Goal: Contribute content: Contribute content

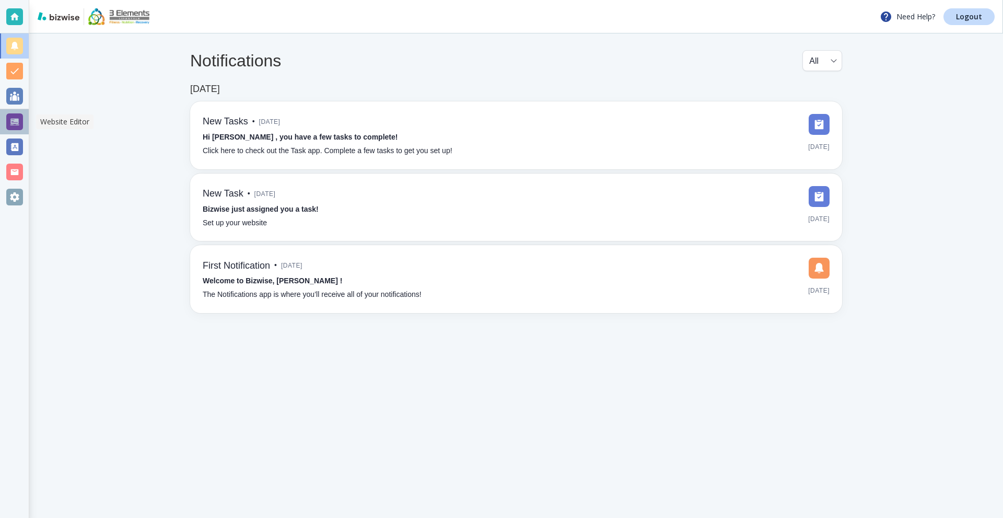
click at [20, 121] on div at bounding box center [14, 121] width 17 height 17
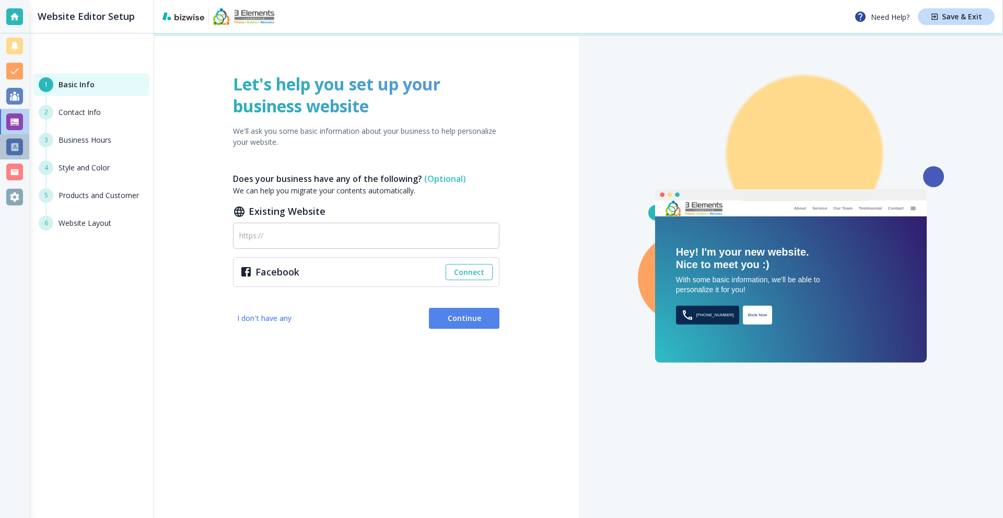
click at [6, 146] on div at bounding box center [14, 146] width 29 height 25
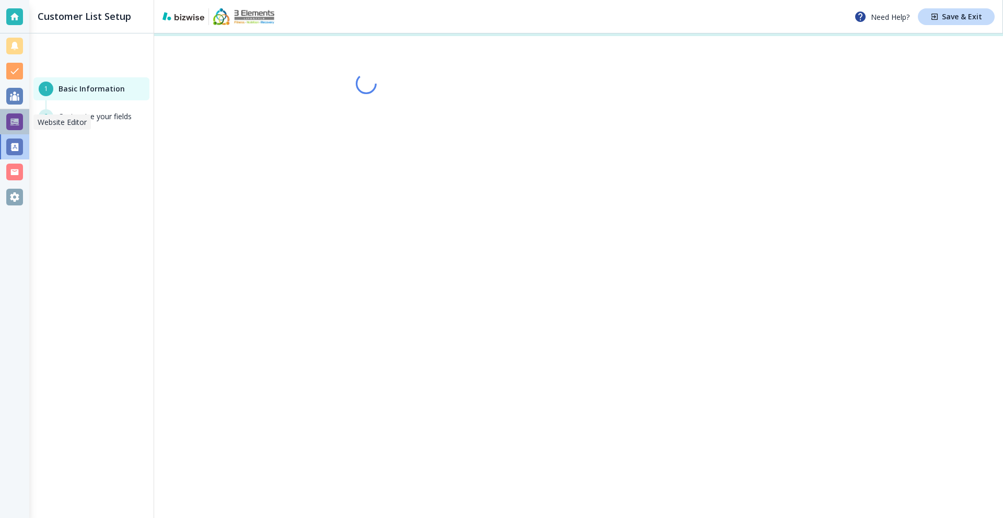
click at [16, 120] on div at bounding box center [14, 121] width 17 height 17
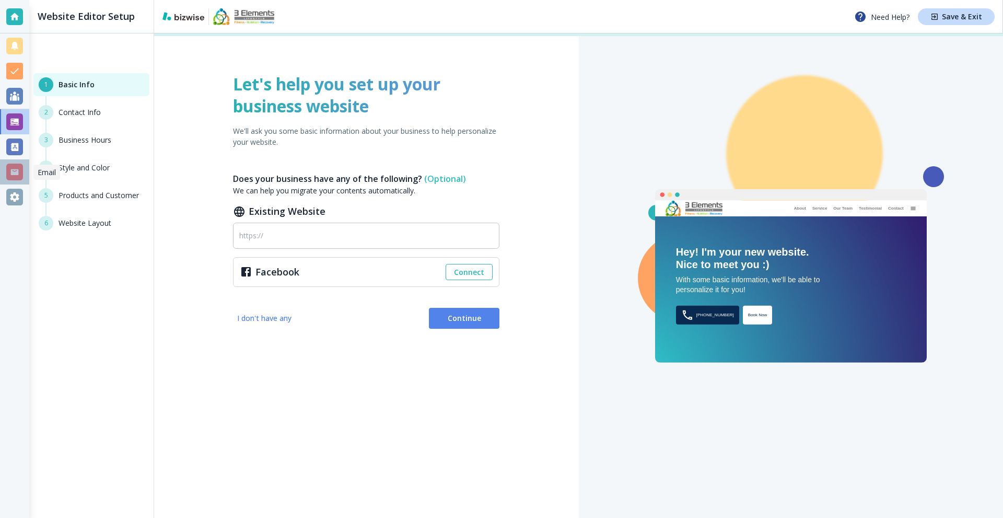
click at [16, 166] on div at bounding box center [14, 172] width 17 height 17
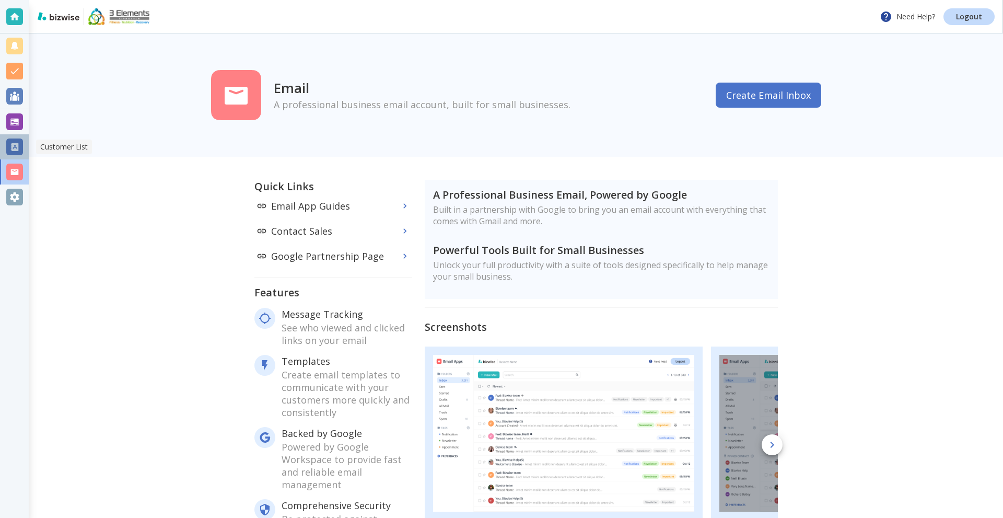
click at [16, 151] on div at bounding box center [14, 146] width 17 height 17
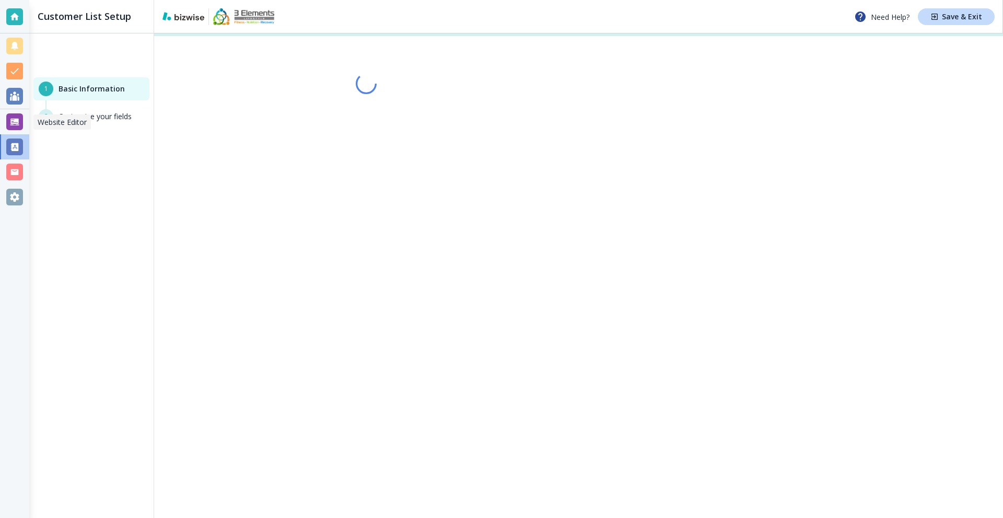
click at [18, 127] on div at bounding box center [14, 121] width 17 height 17
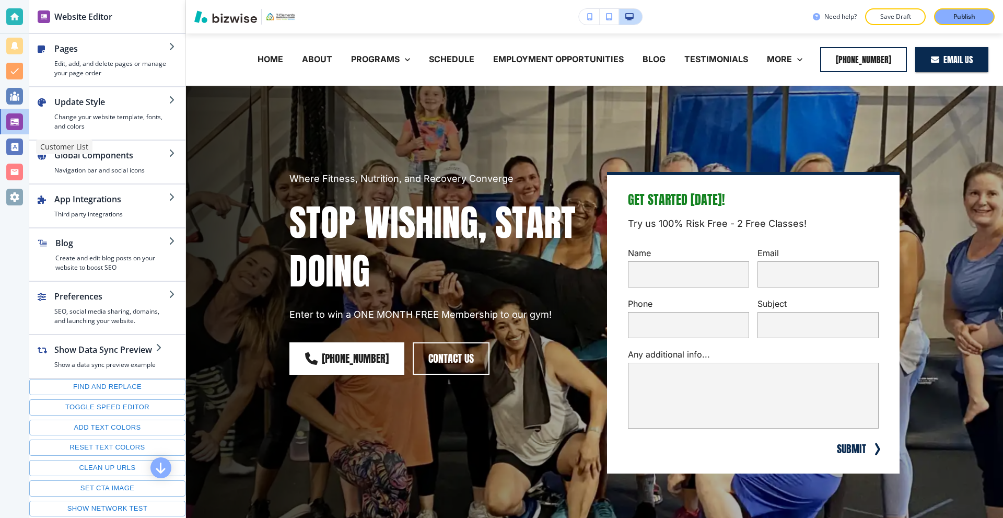
click at [25, 141] on div at bounding box center [14, 146] width 29 height 25
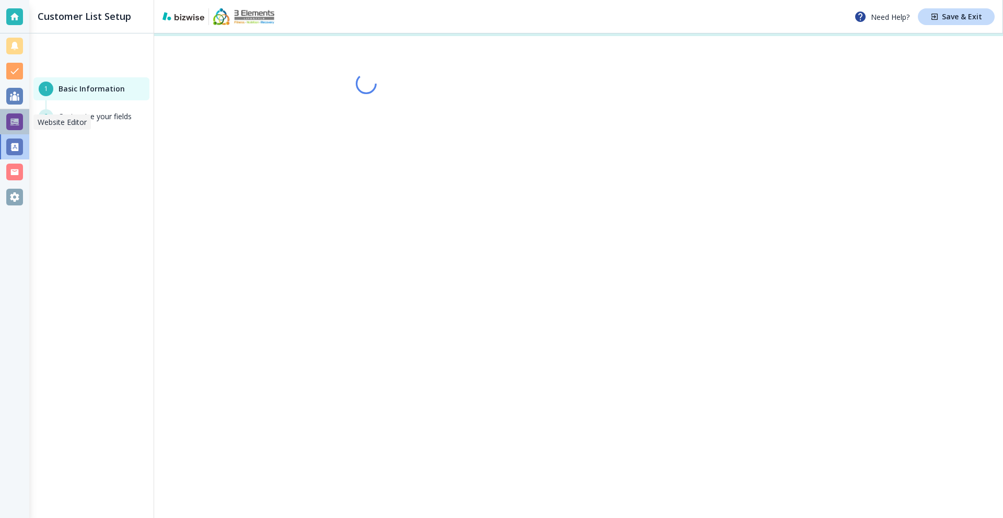
click at [16, 120] on div at bounding box center [14, 121] width 17 height 17
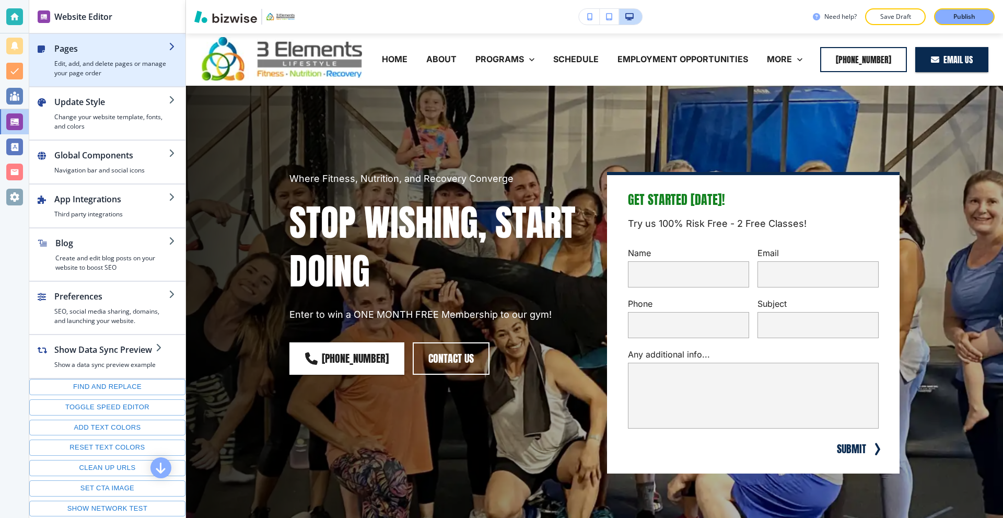
click at [106, 62] on h4 "Edit, add, and delete pages or manage your page order" at bounding box center [111, 68] width 114 height 19
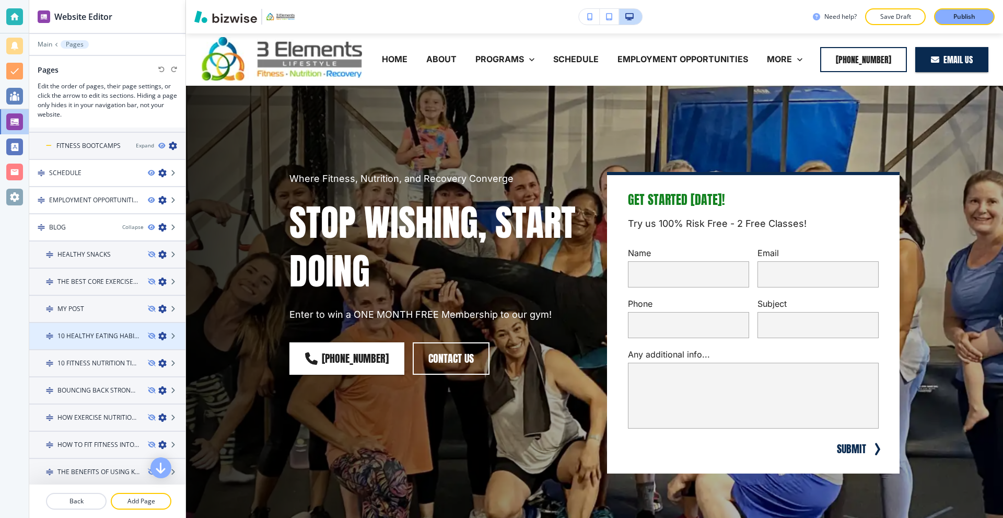
scroll to position [209, 0]
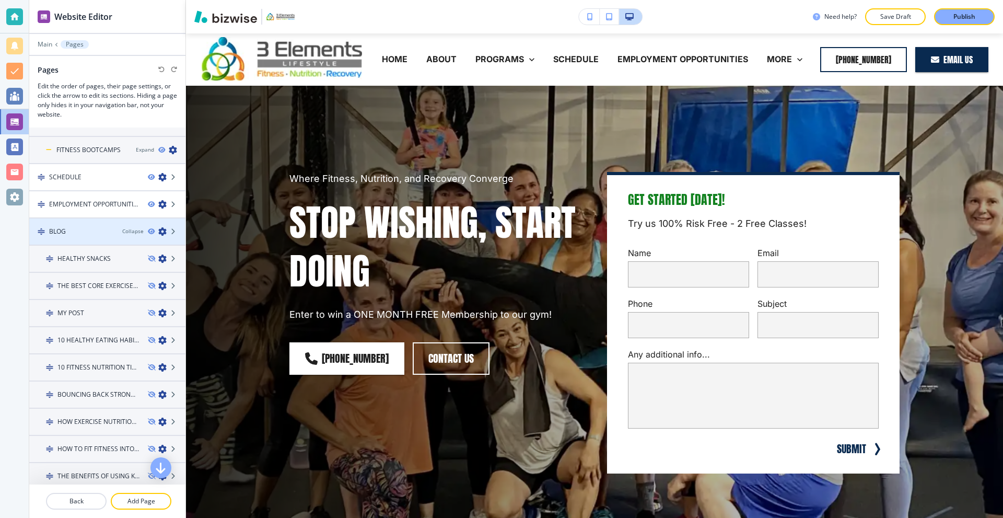
click at [158, 231] on icon "button" at bounding box center [162, 231] width 8 height 8
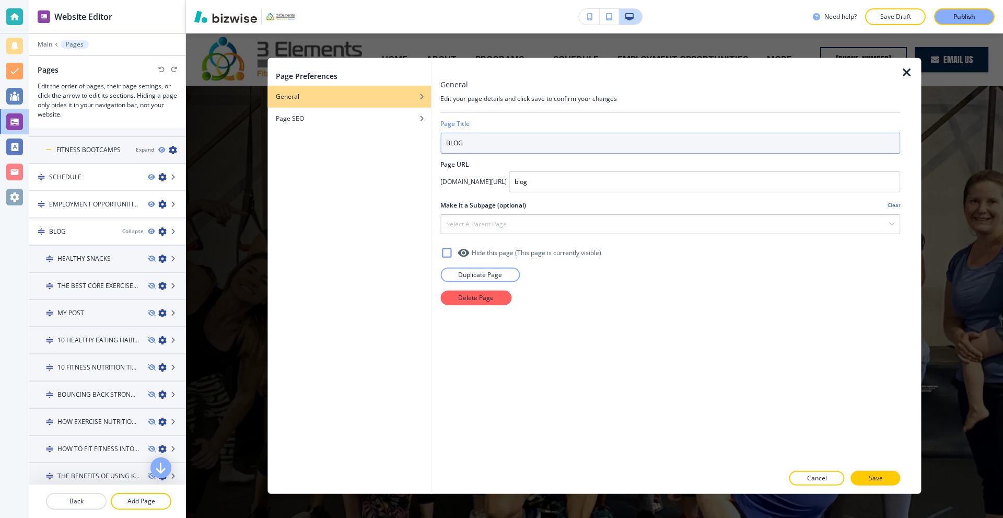
click at [499, 140] on input "BLOG" at bounding box center [670, 142] width 460 height 21
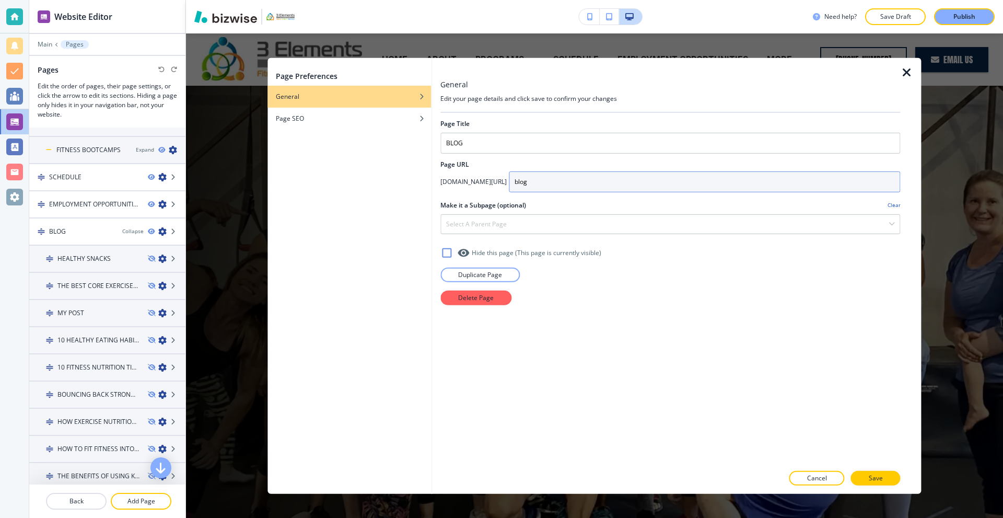
click at [552, 186] on input "blog" at bounding box center [704, 181] width 391 height 21
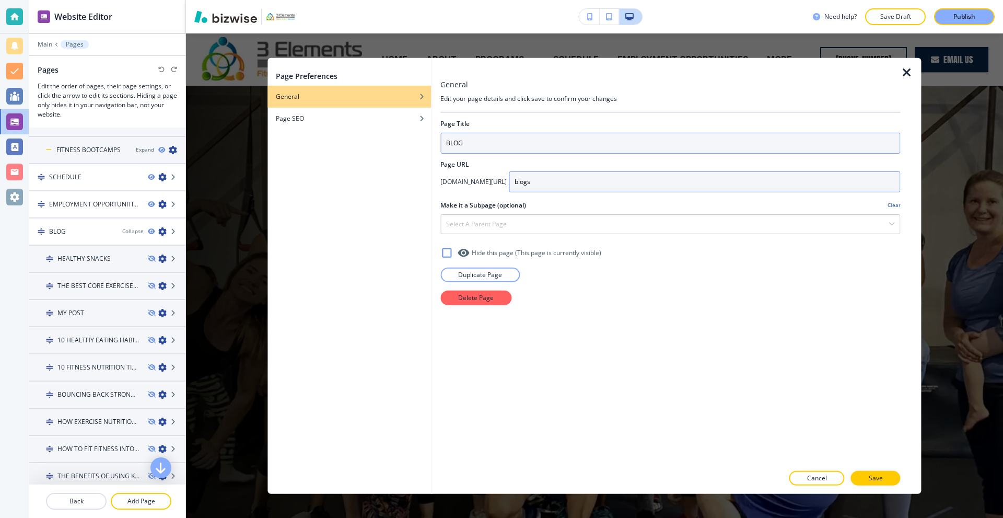
type input "blogs"
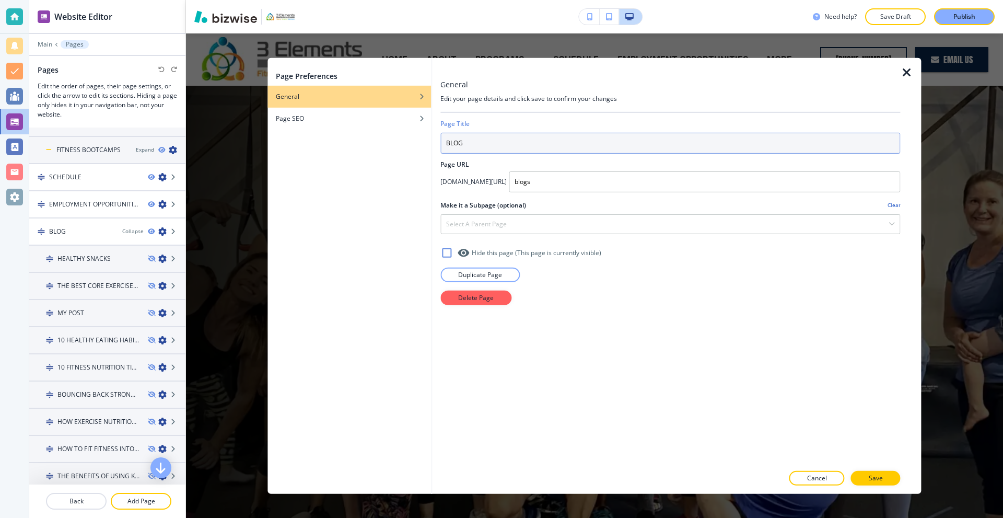
click at [503, 144] on input "BLOG" at bounding box center [670, 142] width 460 height 21
type input "BLOGS"
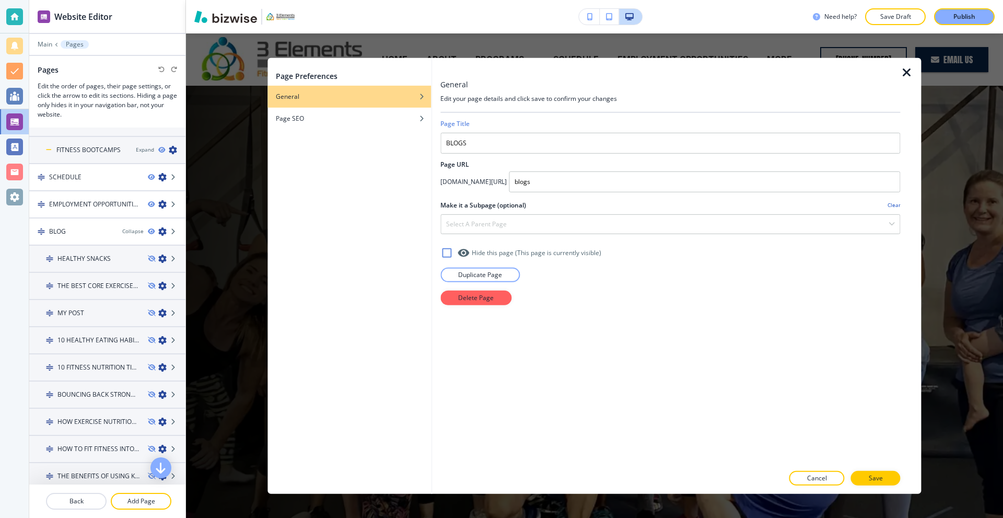
click at [449, 253] on icon at bounding box center [446, 252] width 13 height 13
click at [869, 475] on p "Save" at bounding box center [876, 477] width 14 height 9
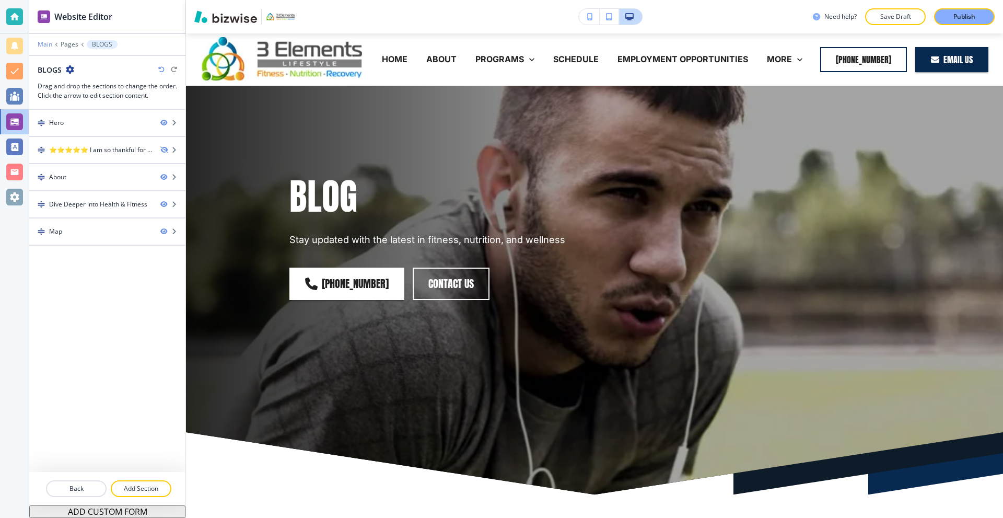
click at [48, 43] on p "Main" at bounding box center [45, 44] width 15 height 7
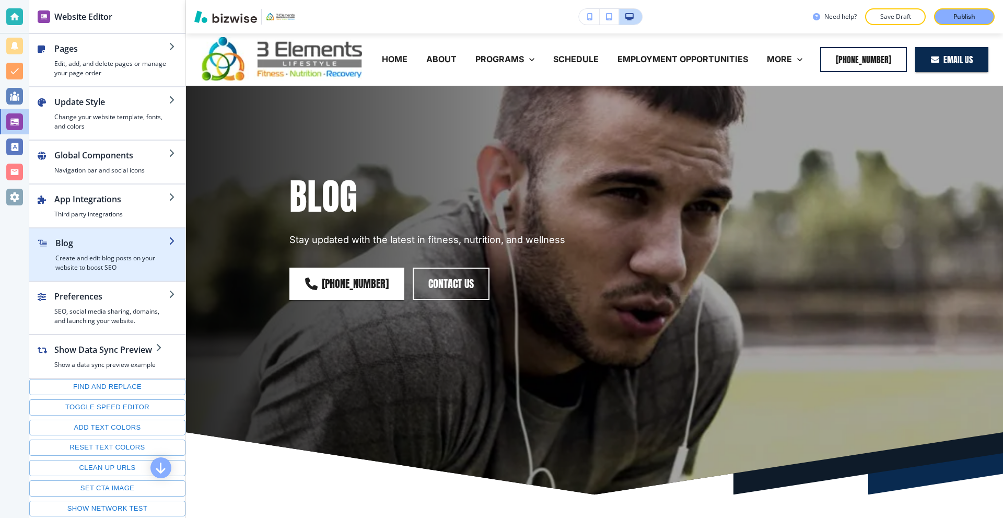
click at [100, 258] on h4 "Create and edit blog posts on your website to boost SEO" at bounding box center [111, 262] width 113 height 19
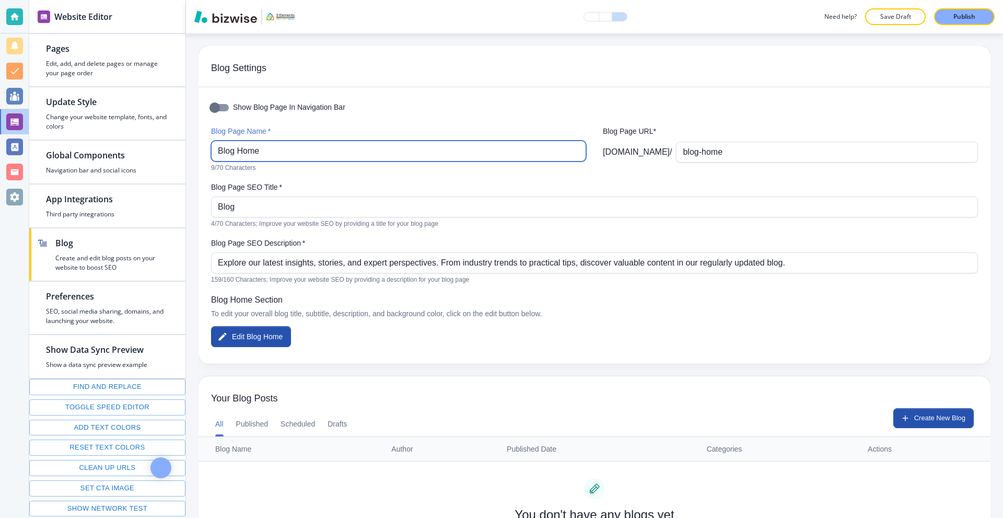
drag, startPoint x: 298, startPoint y: 157, endPoint x: 208, endPoint y: 153, distance: 89.9
click at [208, 153] on div "Show Blog Page In Navigation Bar Blog Page Name   * Blog Home Blog Page Name   …" at bounding box center [595, 225] width 792 height 276
type input "BLOG"
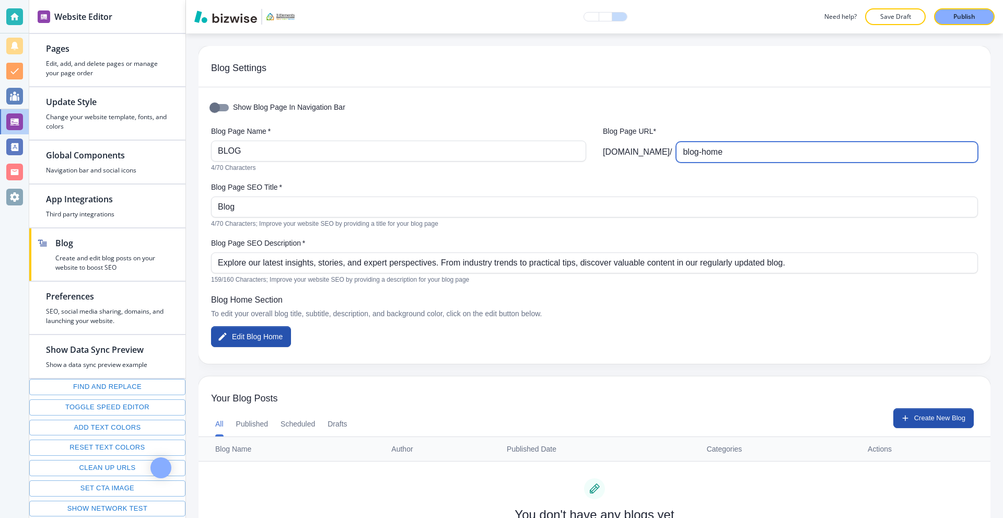
drag, startPoint x: 754, startPoint y: 152, endPoint x: 715, endPoint y: 157, distance: 39.6
click at [715, 157] on input "blog-home" at bounding box center [827, 152] width 288 height 20
click at [711, 0] on body "Website Editor Pages Edit, add, and delete pages or manage your page order Upda…" at bounding box center [501, 0] width 1003 height 0
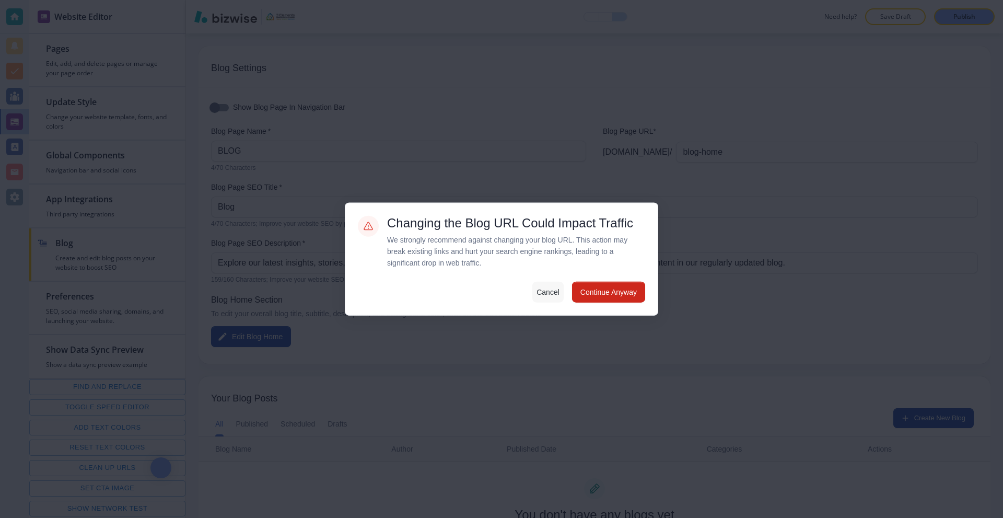
click at [552, 294] on button "Cancel" at bounding box center [547, 292] width 31 height 21
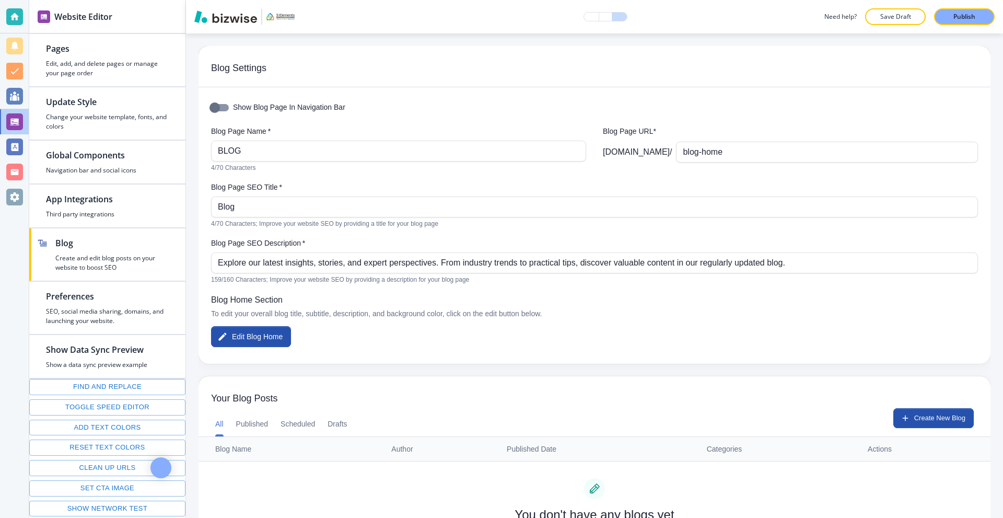
click at [212, 107] on input "Show Blog Page In Navigation Bar" at bounding box center [215, 108] width 60 height 20
checkbox input "true"
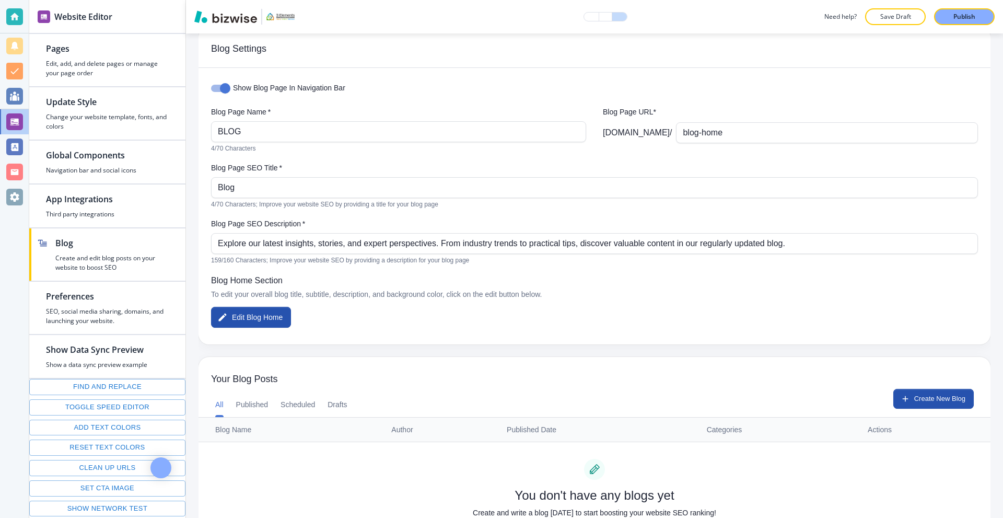
scroll to position [78, 0]
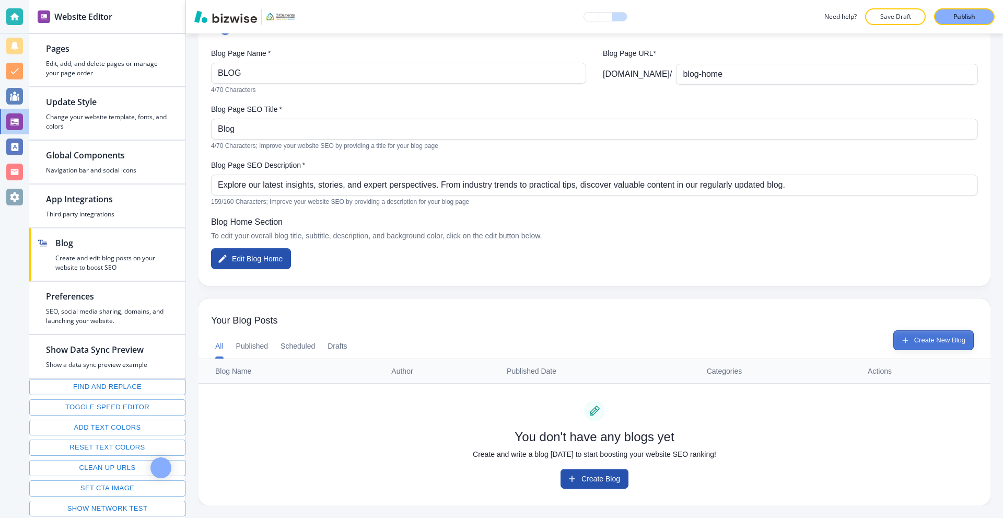
click at [917, 341] on button "Create New Blog" at bounding box center [933, 340] width 80 height 20
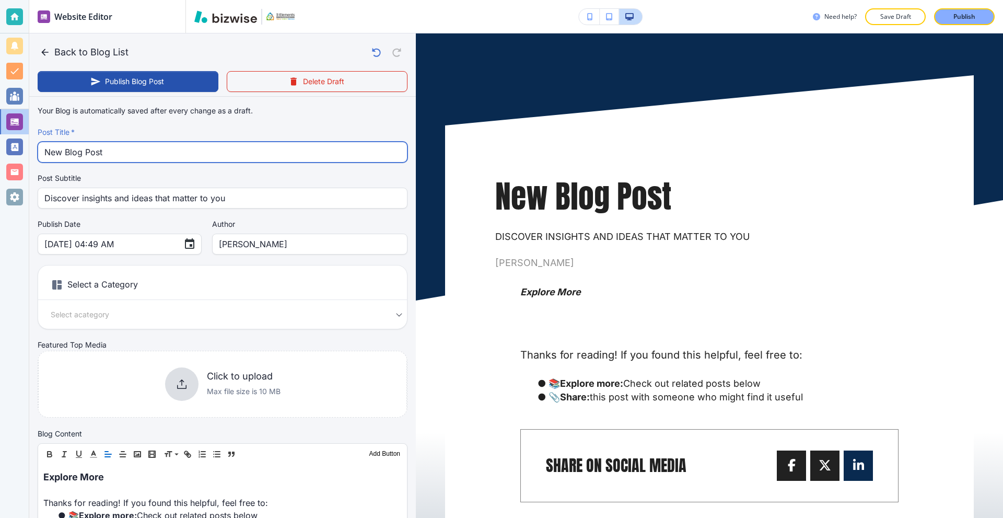
click at [130, 156] on input "New Blog Post" at bounding box center [222, 152] width 356 height 20
paste input "Coming Off Summer: Get Back on Track with Health and Fitness!"
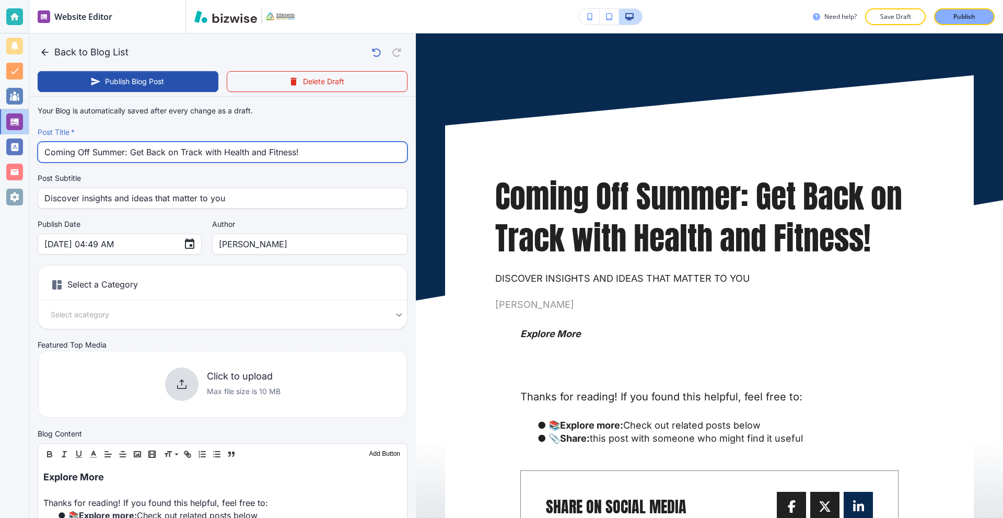
type input "Coming Off Summer: Get Back on Track with Health and Fitness!"
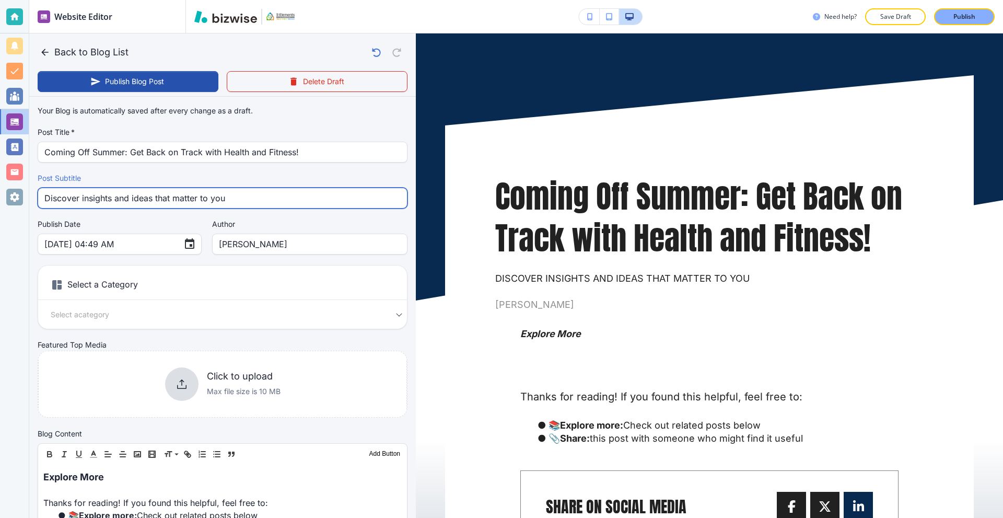
drag, startPoint x: 248, startPoint y: 202, endPoint x: 21, endPoint y: 202, distance: 227.3
click at [21, 202] on div "Website Editor Pages Edit, add, and delete pages or manage your page order Upda…" at bounding box center [501, 259] width 1003 height 518
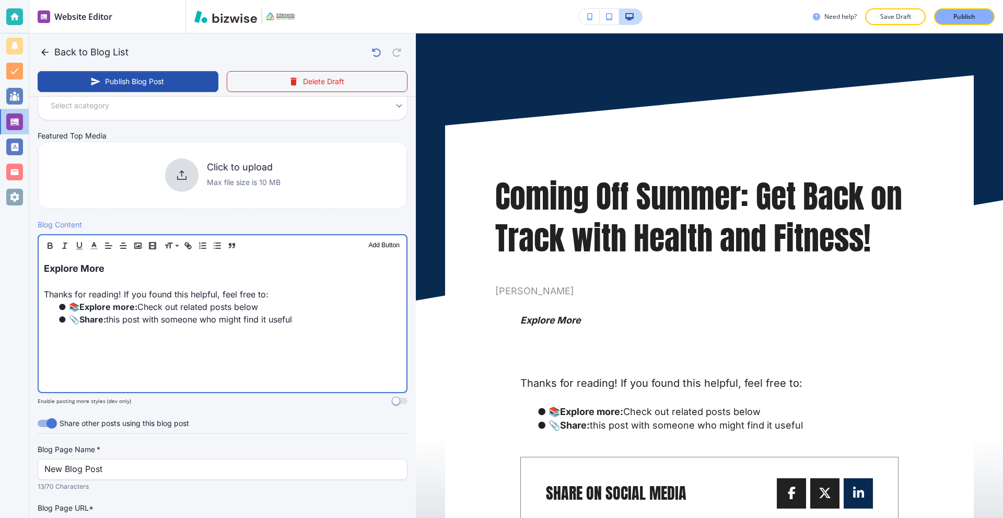
scroll to position [210, 0]
drag, startPoint x: 333, startPoint y: 321, endPoint x: 0, endPoint y: 253, distance: 339.8
click at [0, 253] on div "Website Editor Pages Edit, add, and delete pages or manage your page order Upda…" at bounding box center [501, 259] width 1003 height 518
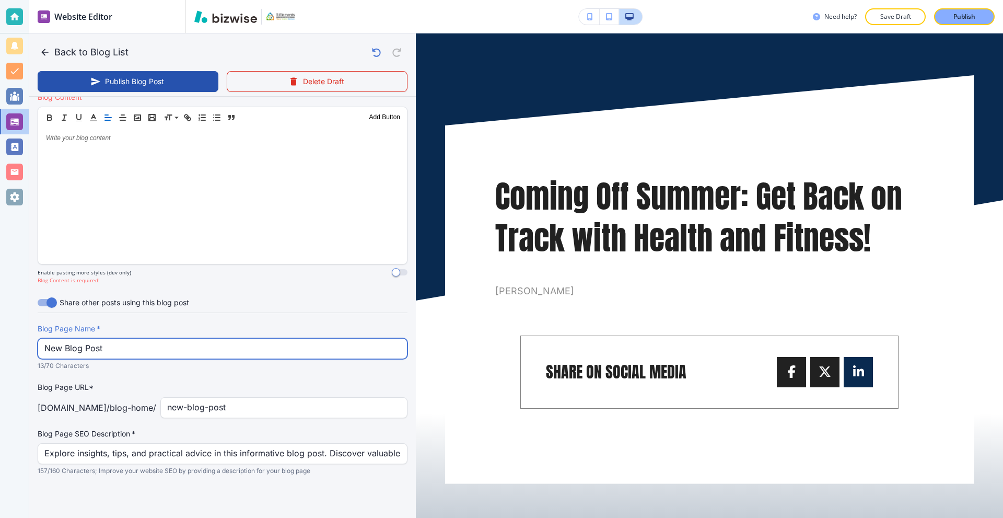
scroll to position [336, 0]
drag, startPoint x: 149, startPoint y: 344, endPoint x: 1, endPoint y: 346, distance: 147.9
click at [0, 347] on div "Website Editor Pages Edit, add, and delete pages or manage your page order Upda…" at bounding box center [501, 259] width 1003 height 518
paste input "Coming Off Summer: Get Back on Track with Health and Fitness!"
type input "Coming Off Summer: Get Back on Track with Health and Fitness!"
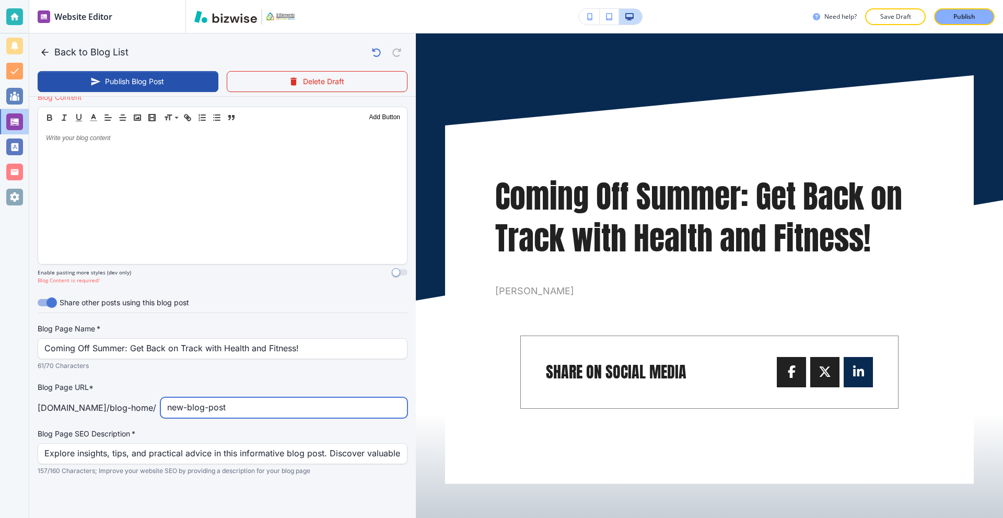
drag, startPoint x: 293, startPoint y: 406, endPoint x: 96, endPoint y: 406, distance: 197.0
click at [97, 407] on div "[DOMAIN_NAME] /blog-home / new-blog-post ​" at bounding box center [223, 407] width 370 height 21
type input "coming-off-summer-get-back-on-track-with-health-and-fitness"
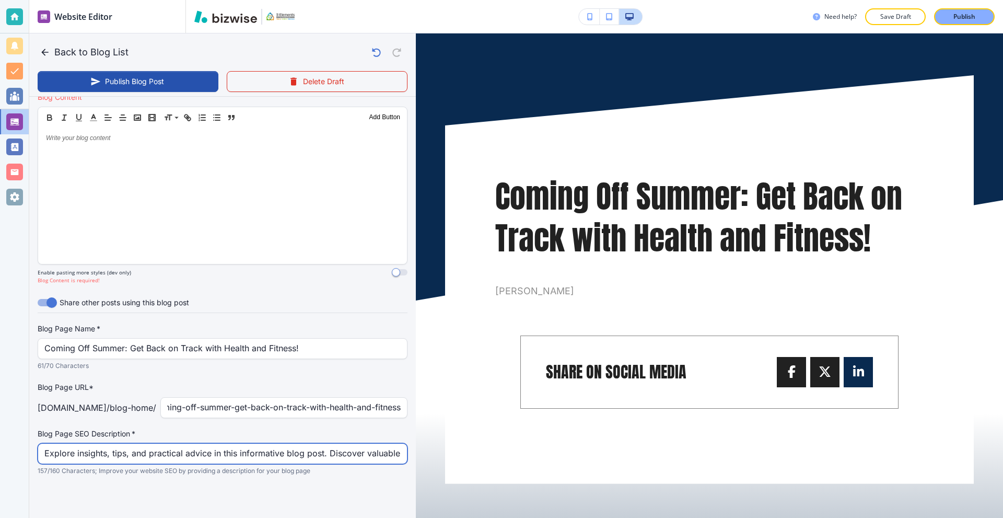
scroll to position [0, 0]
click at [118, 457] on input "Explore insights, tips, and practical advice in this informative blog post. Dis…" at bounding box center [222, 454] width 356 height 20
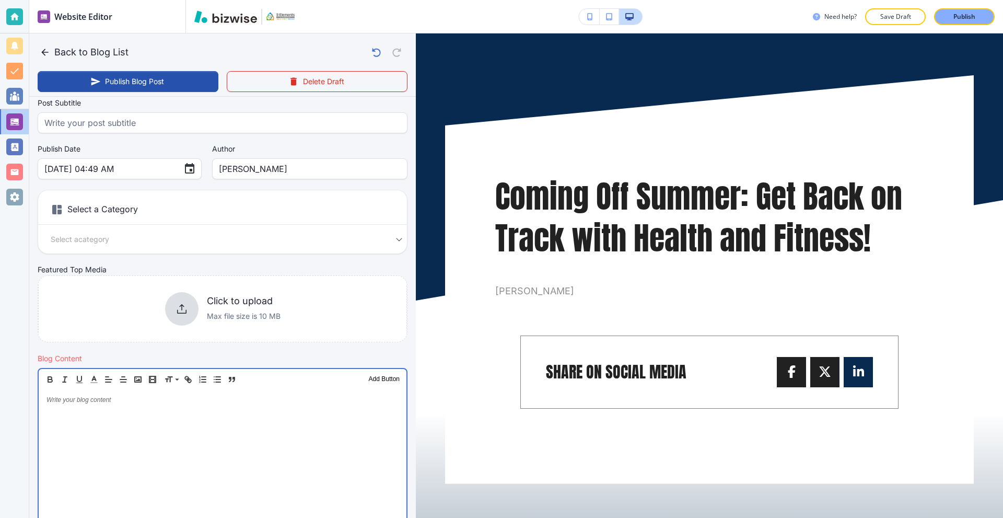
scroll to position [76, 0]
click at [94, 427] on div at bounding box center [223, 457] width 368 height 136
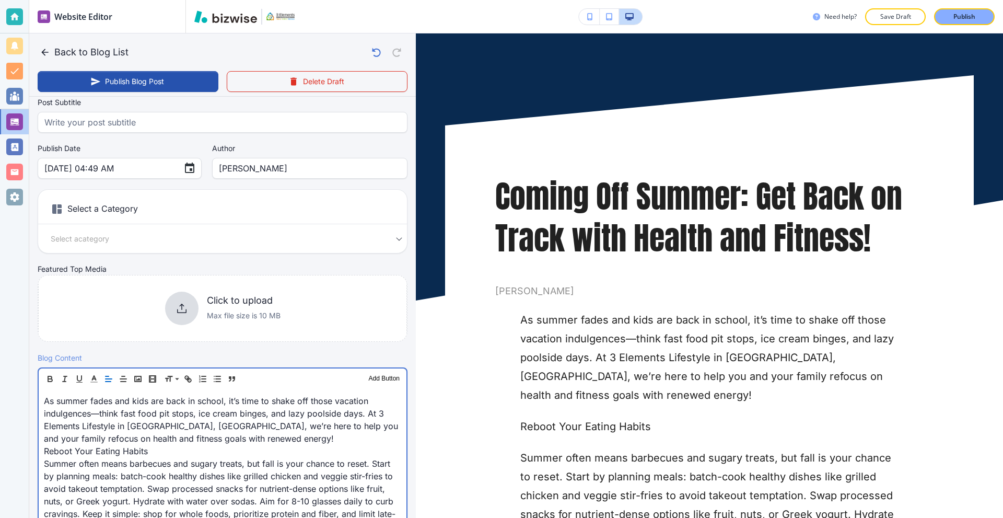
scroll to position [75, 0]
click at [316, 439] on p "As summer fades and kids are back in school, it’s time to shake off those vacat…" at bounding box center [222, 420] width 357 height 50
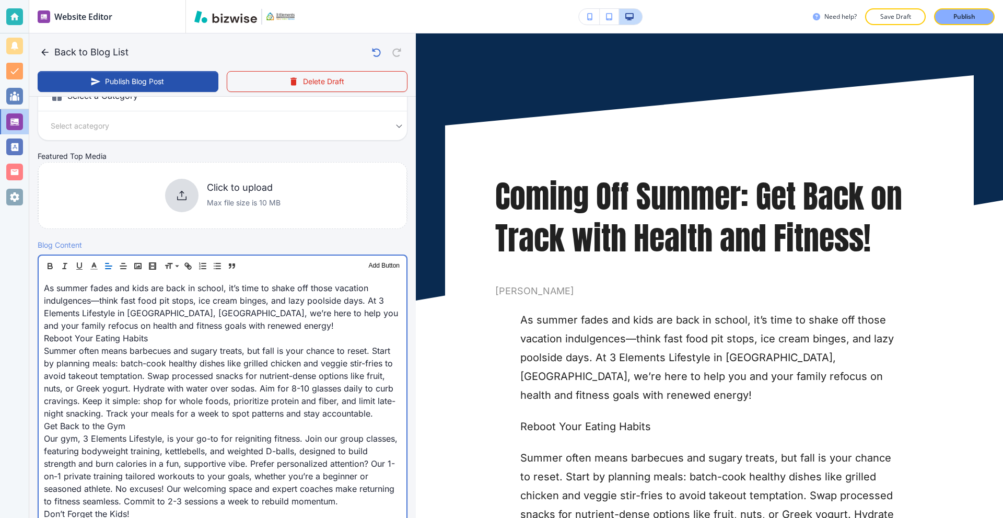
scroll to position [234, 0]
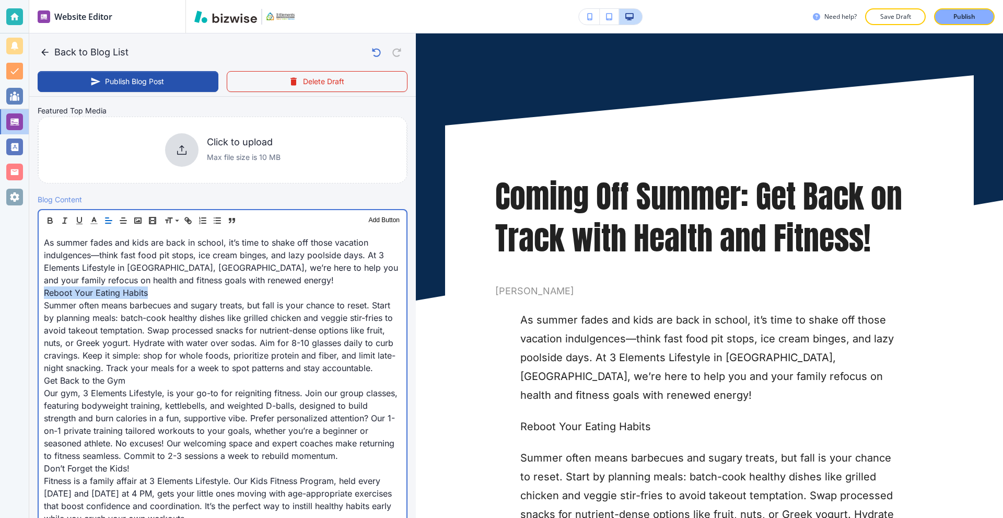
drag, startPoint x: 177, startPoint y: 295, endPoint x: 24, endPoint y: 289, distance: 153.7
click at [0, 292] on div "Website Editor Pages Edit, add, and delete pages or manage your page order Upda…" at bounding box center [501, 259] width 1003 height 518
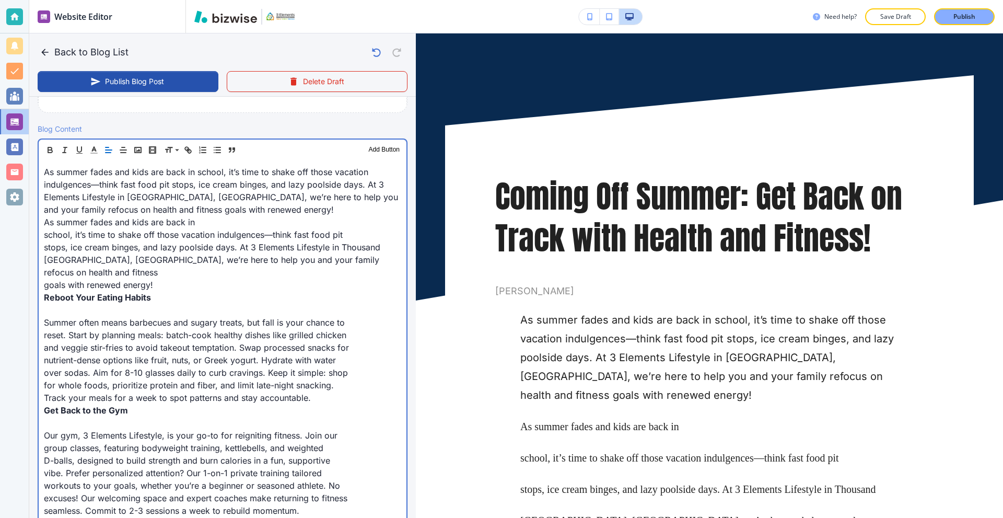
scroll to position [338, 0]
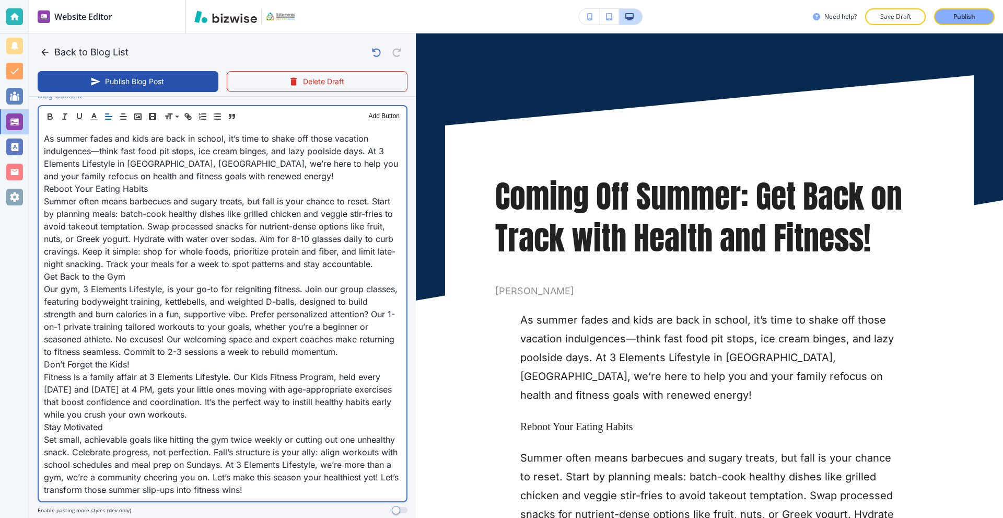
click at [170, 189] on p "Reboot Your Eating Habits" at bounding box center [222, 188] width 357 height 13
drag, startPoint x: 70, startPoint y: 190, endPoint x: 9, endPoint y: 191, distance: 60.6
click at [9, 191] on div "Website Editor Pages Edit, add, and delete pages or manage your page order Upda…" at bounding box center [501, 259] width 1003 height 518
drag, startPoint x: 146, startPoint y: 276, endPoint x: 16, endPoint y: 277, distance: 129.6
click at [16, 277] on div "Website Editor Pages Edit, add, and delete pages or manage your page order Upda…" at bounding box center [501, 259] width 1003 height 518
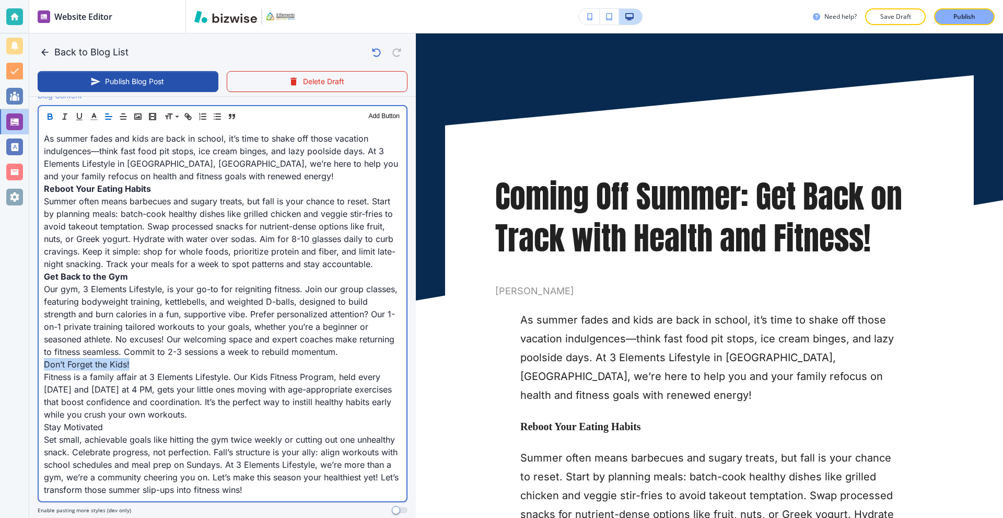
drag, startPoint x: 141, startPoint y: 367, endPoint x: 14, endPoint y: 359, distance: 127.2
click at [14, 359] on div "Website Editor Pages Edit, add, and delete pages or manage your page order Upda…" at bounding box center [501, 259] width 1003 height 518
type input "[DATE] 04:50 AM"
drag, startPoint x: 127, startPoint y: 426, endPoint x: 7, endPoint y: 421, distance: 120.3
click at [7, 421] on div "Website Editor Pages Edit, add, and delete pages or manage your page order Upda…" at bounding box center [501, 259] width 1003 height 518
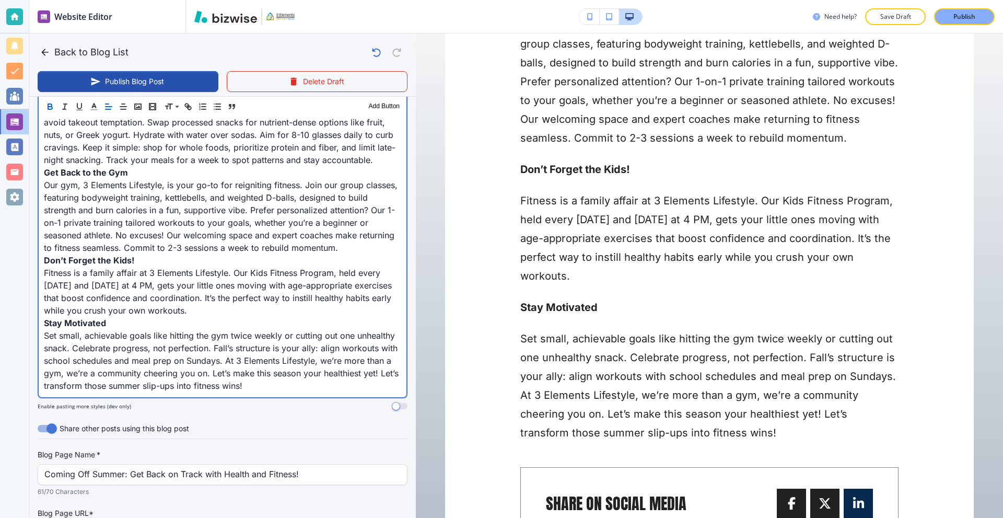
scroll to position [443, 0]
click at [335, 387] on p "Set small, achievable goals like hitting the gym twice weekly or cutting out on…" at bounding box center [222, 360] width 357 height 63
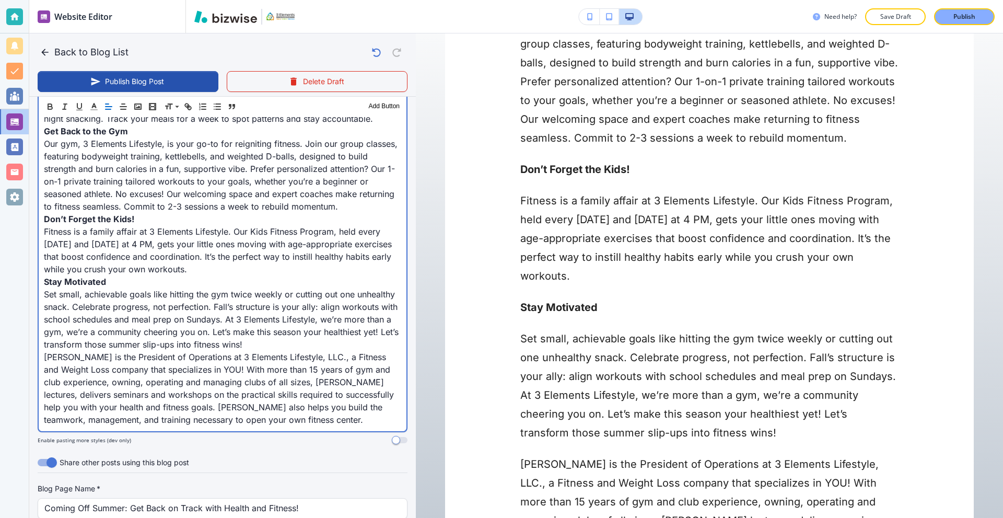
scroll to position [490, 0]
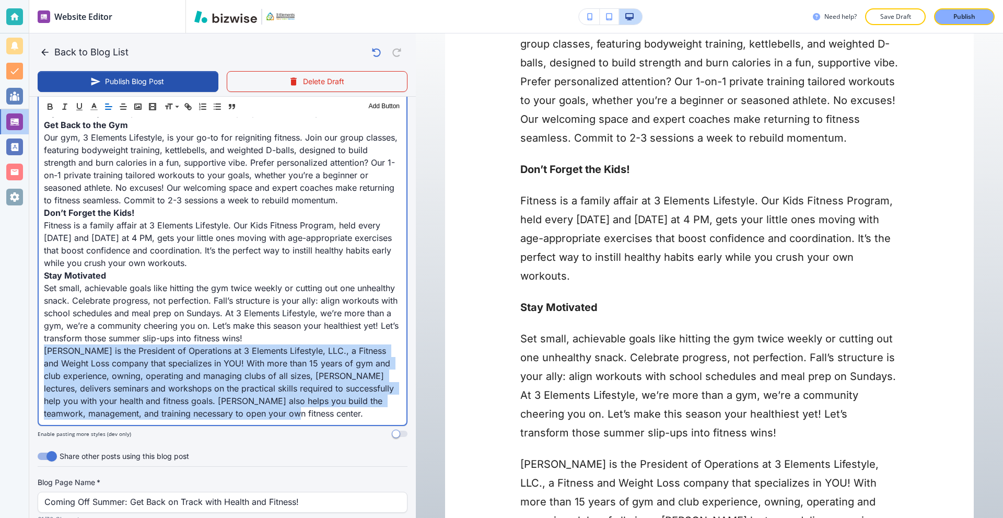
drag, startPoint x: 153, startPoint y: 391, endPoint x: 39, endPoint y: 352, distance: 120.0
click at [39, 352] on div "As summer fades and kids are back in school, it’s time to shake off those vacat…" at bounding box center [223, 199] width 368 height 449
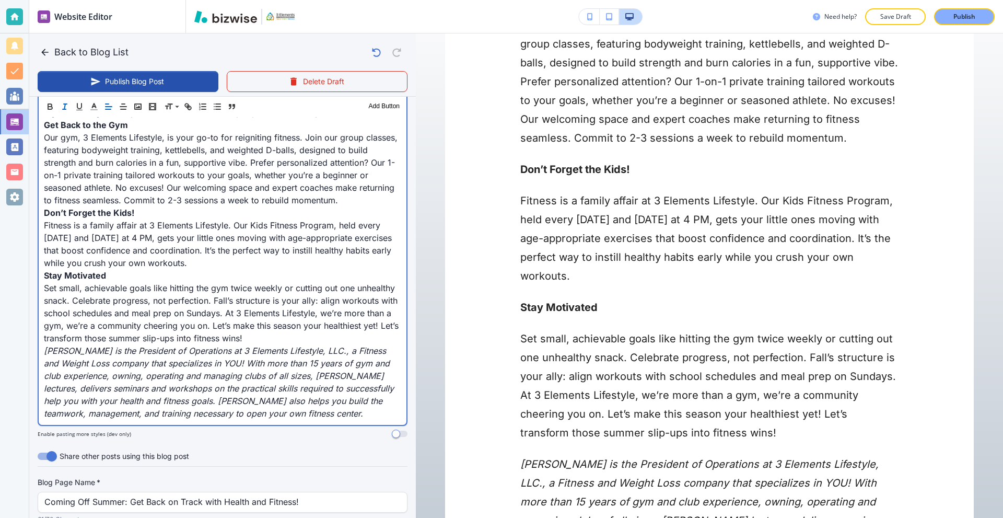
click at [281, 413] on p "[PERSON_NAME] is the President of Operations at 3 Elements Lifestyle, LLC., a F…" at bounding box center [222, 381] width 357 height 75
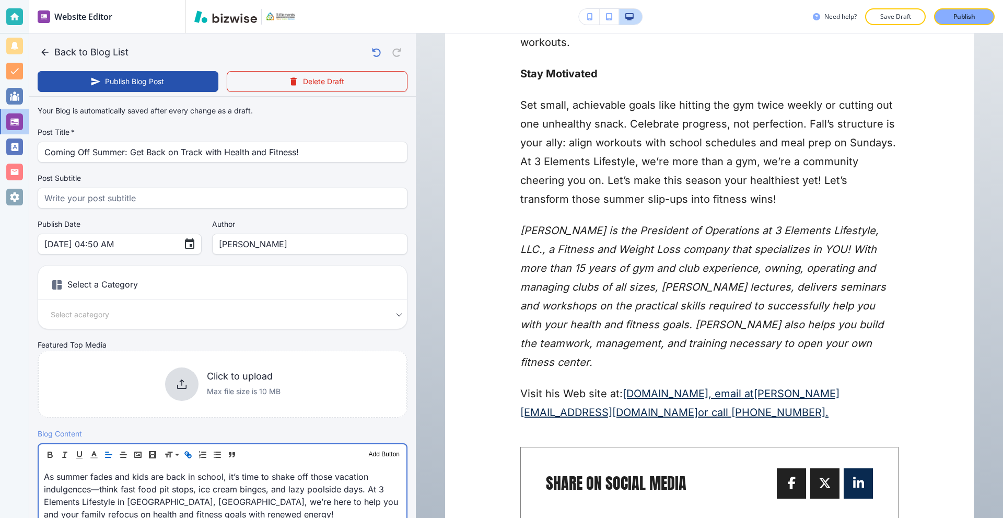
scroll to position [575, 0]
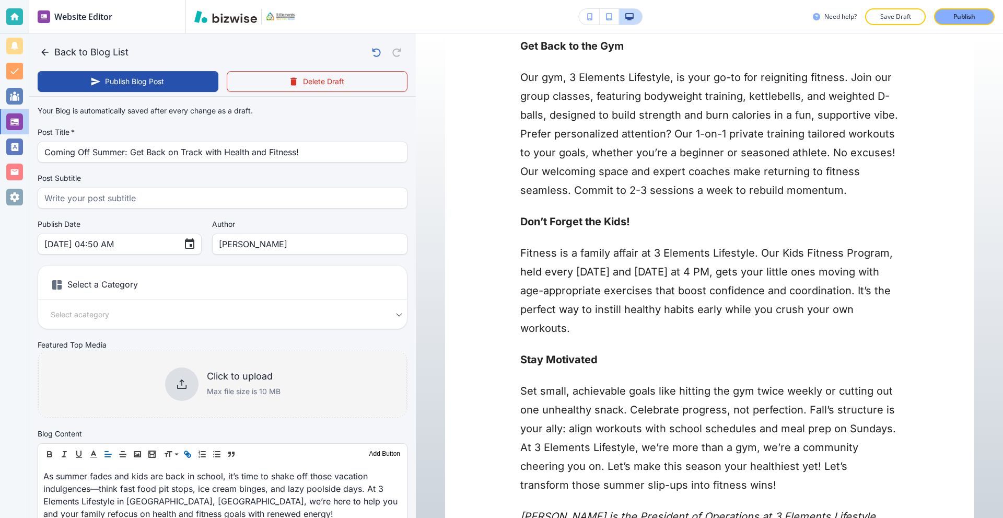
click at [207, 377] on h6 "Click to upload" at bounding box center [244, 375] width 74 height 11
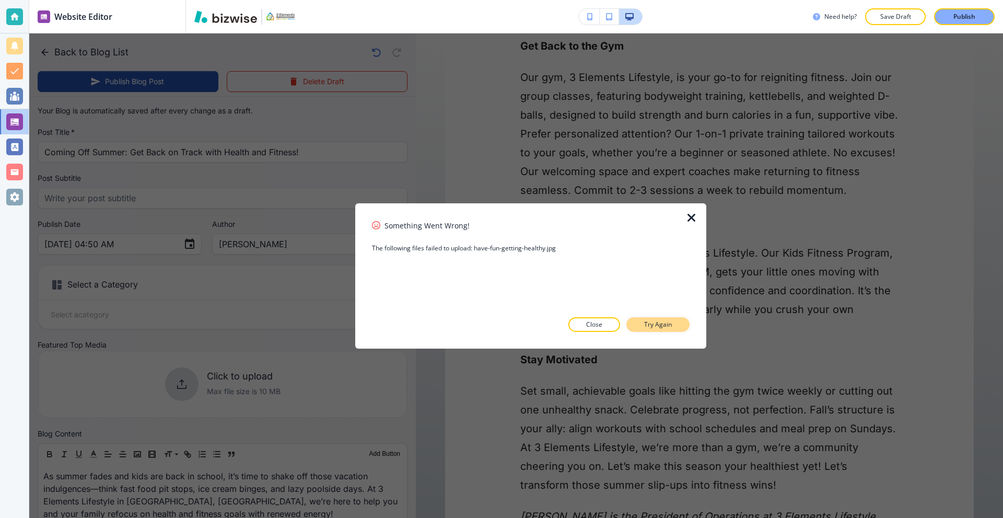
click at [667, 321] on p "Try Again" at bounding box center [658, 324] width 28 height 9
click at [597, 323] on p "Close" at bounding box center [594, 324] width 16 height 9
type input "[DATE] 04:51 AM"
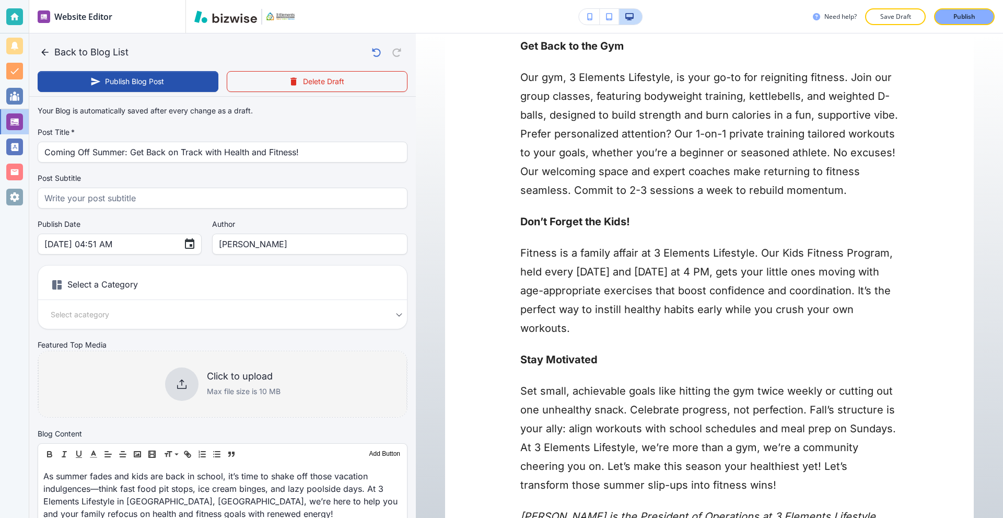
click at [240, 386] on p "Max file size is 10 MB" at bounding box center [244, 391] width 74 height 11
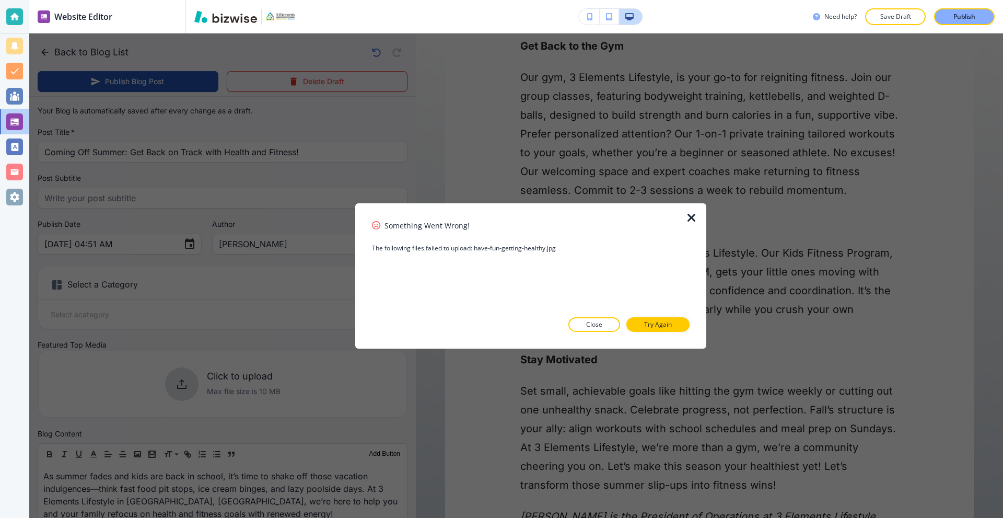
click at [592, 329] on p "Close" at bounding box center [594, 324] width 16 height 9
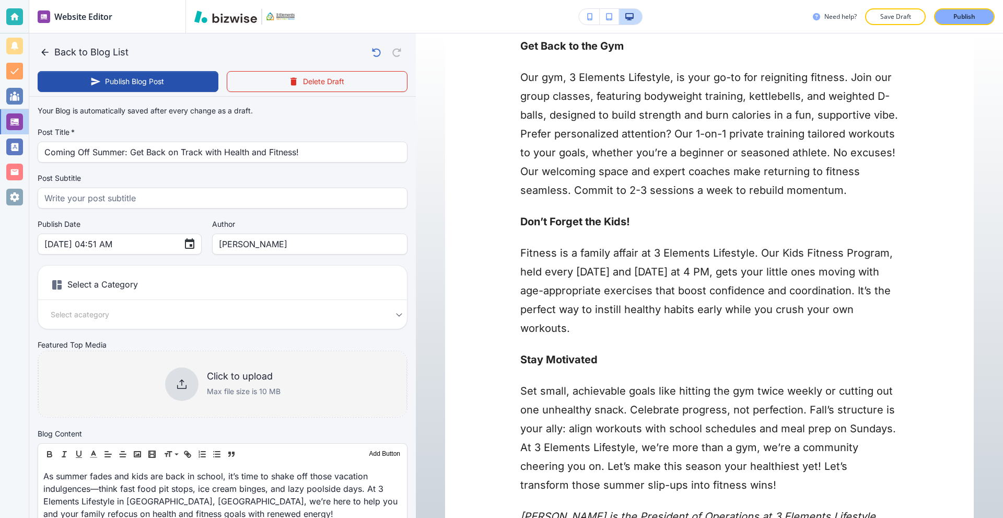
click at [271, 369] on div "Click to upload Max file size is 10 MB" at bounding box center [222, 383] width 115 height 33
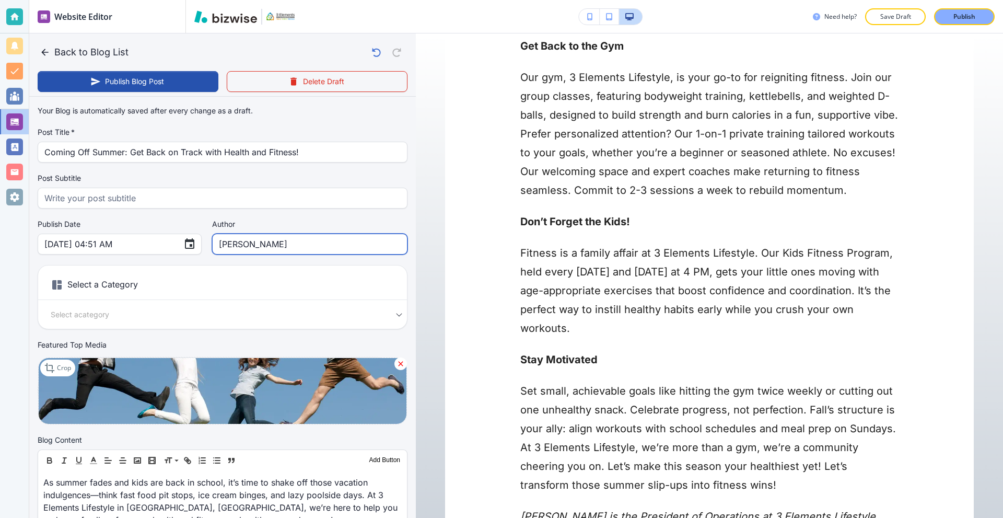
click at [226, 245] on input "[PERSON_NAME]" at bounding box center [310, 244] width 182 height 20
click at [229, 245] on input "[PERSON_NAME]" at bounding box center [310, 244] width 182 height 20
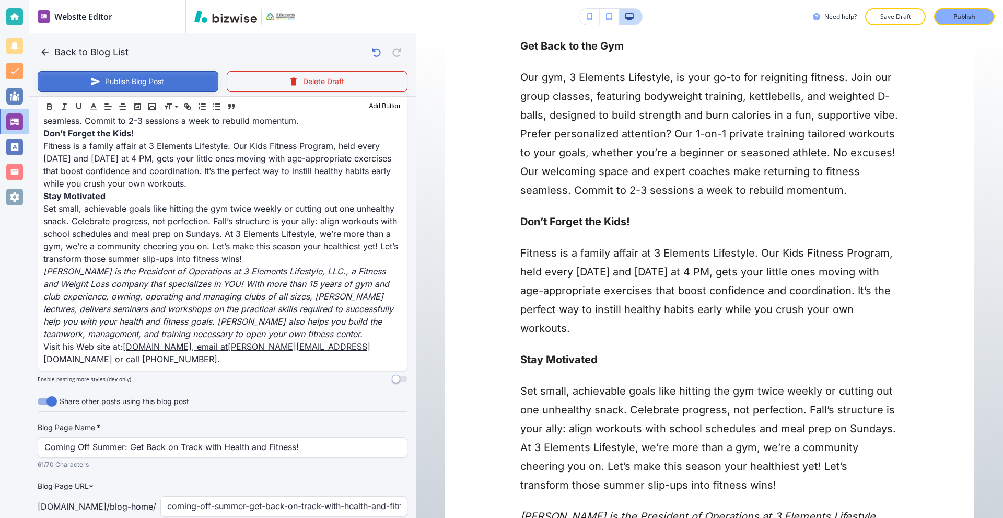
type input "[PERSON_NAME]"
click at [132, 73] on button "Publish Blog Post" at bounding box center [128, 81] width 181 height 21
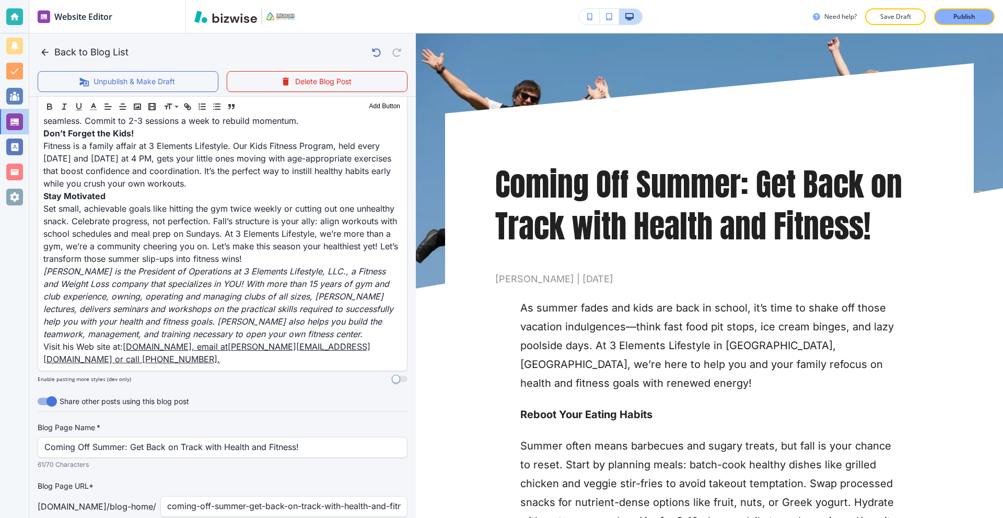
scroll to position [0, 0]
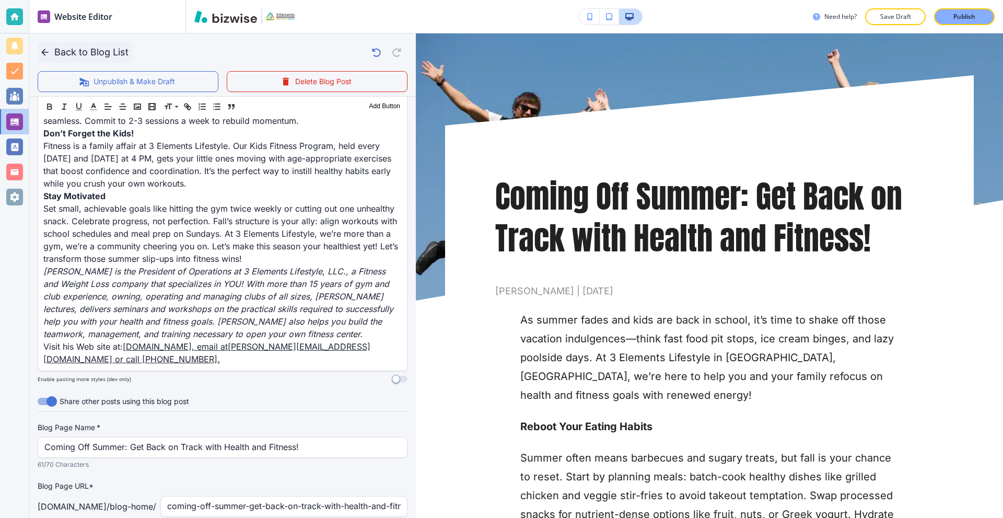
click at [43, 45] on button "Back to Blog List" at bounding box center [85, 52] width 95 height 21
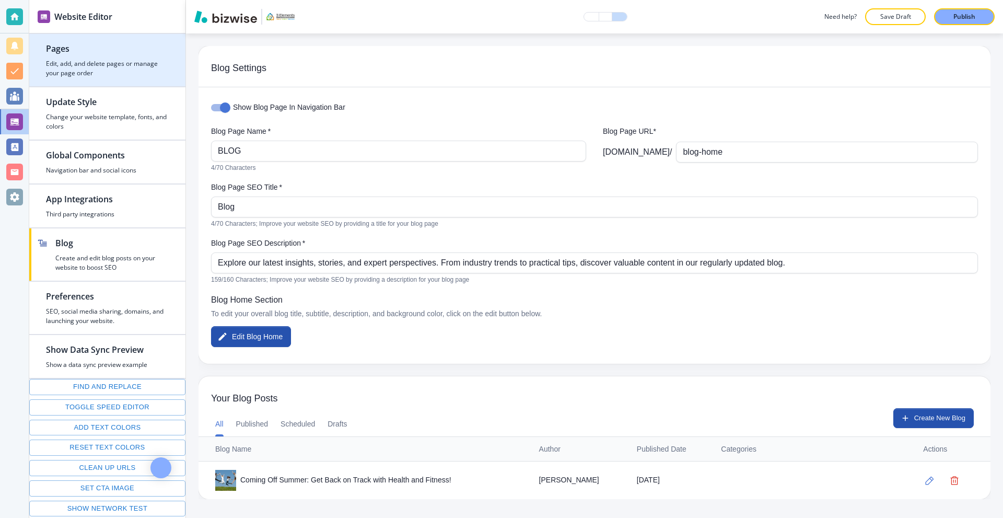
click at [94, 59] on h4 "Edit, add, and delete pages or manage your page order" at bounding box center [107, 68] width 123 height 19
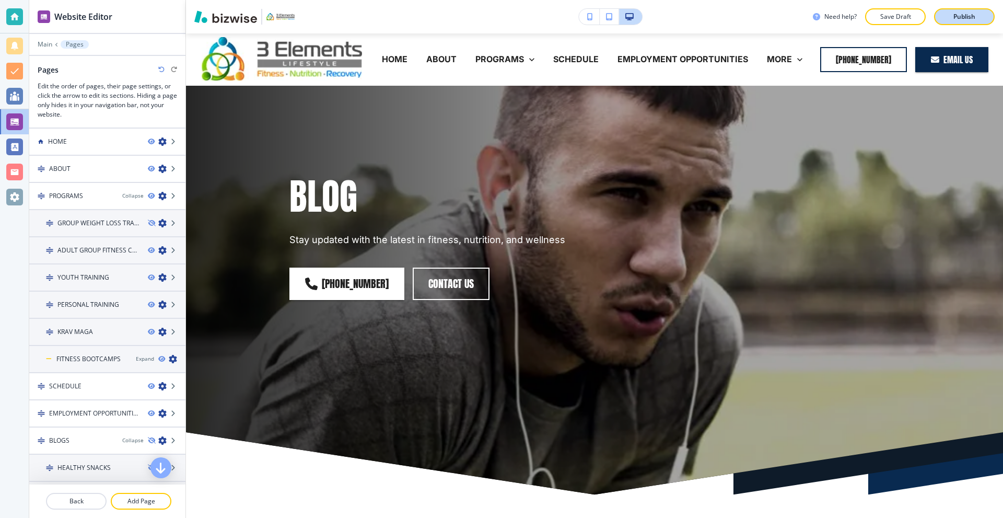
click at [961, 20] on p "Publish" at bounding box center [965, 16] width 22 height 9
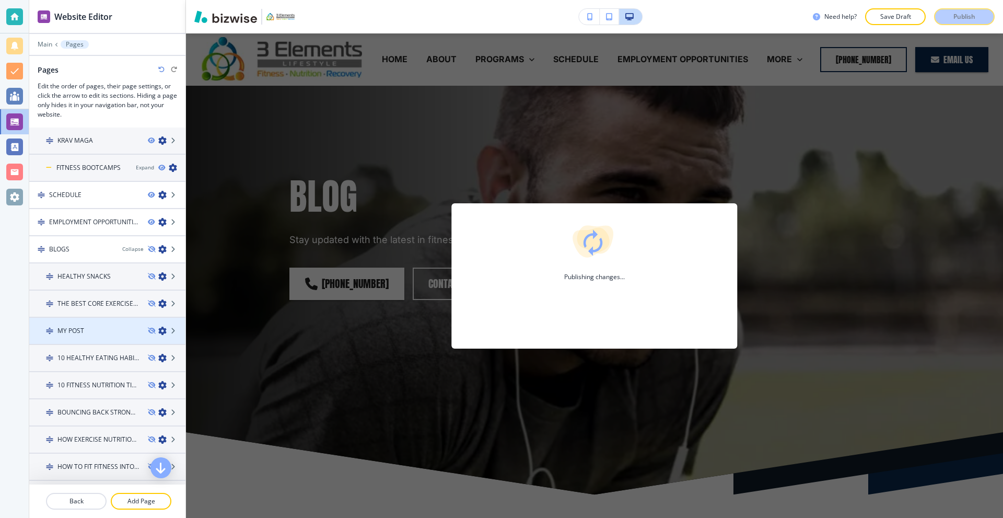
scroll to position [261, 0]
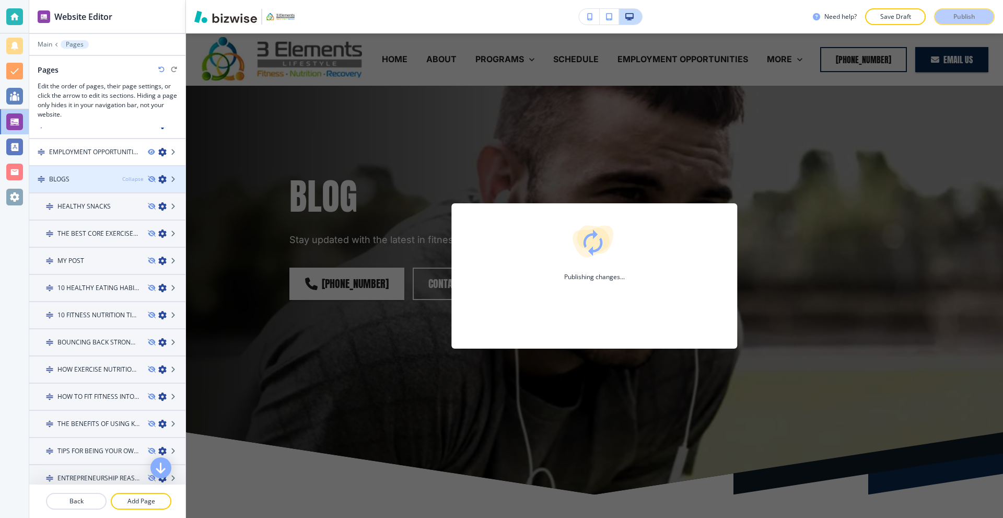
click at [127, 178] on div "Collapse" at bounding box center [132, 179] width 21 height 8
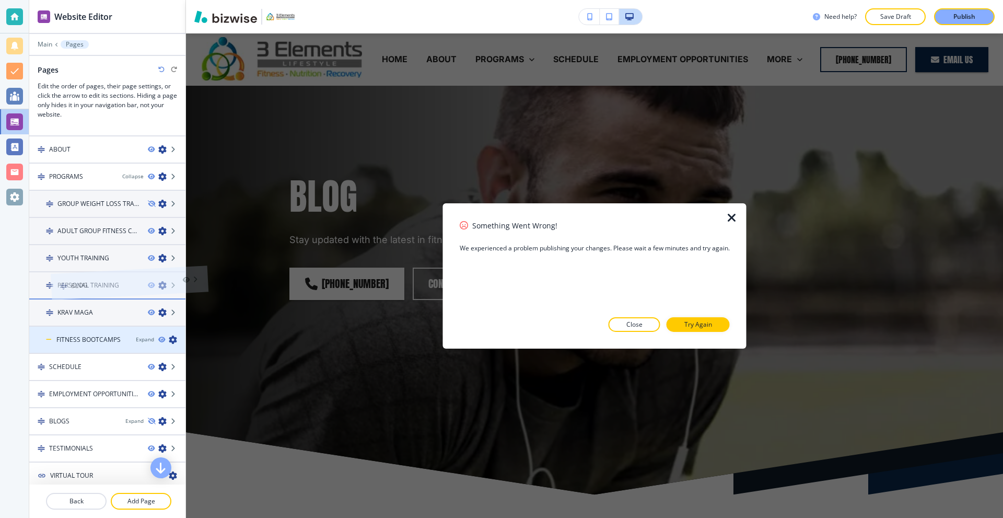
scroll to position [52, 0]
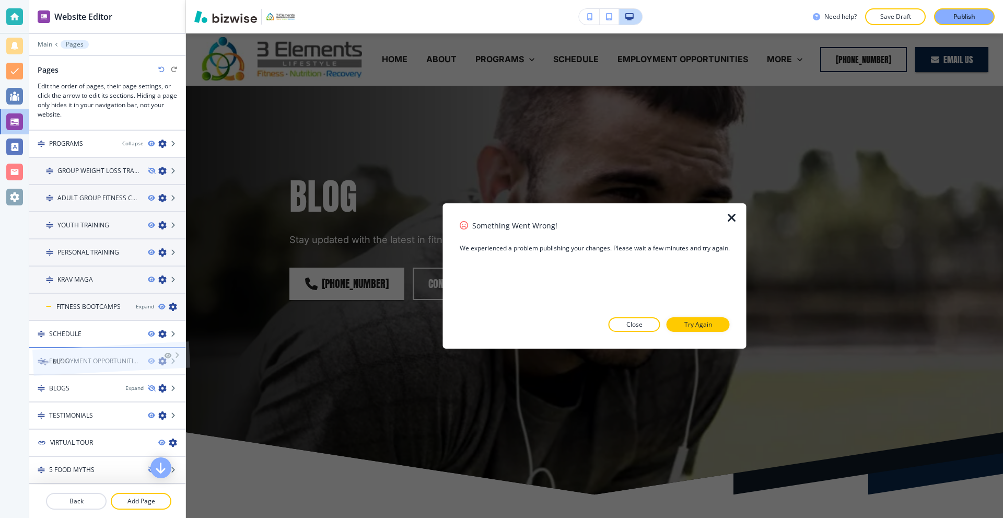
drag, startPoint x: 79, startPoint y: 471, endPoint x: 83, endPoint y: 337, distance: 133.8
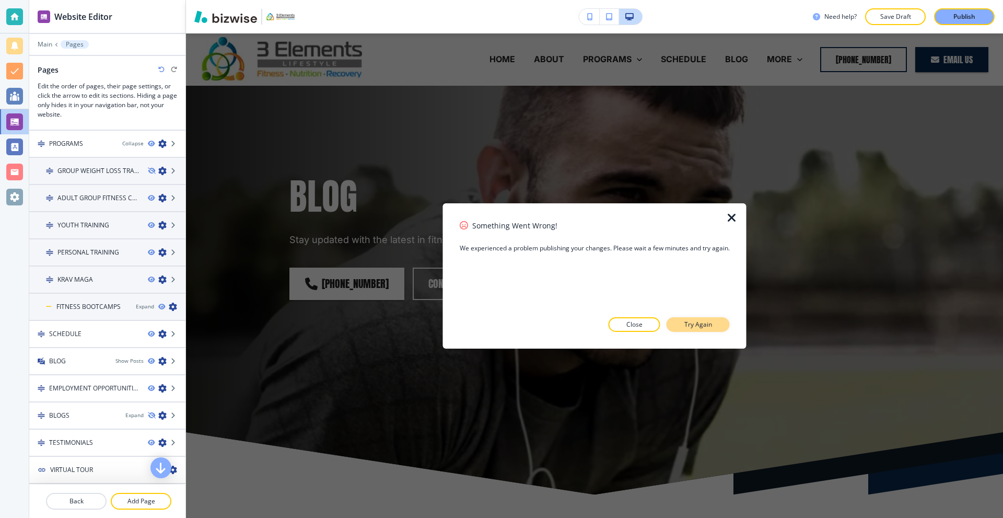
click at [698, 326] on p "Try Again" at bounding box center [698, 324] width 28 height 9
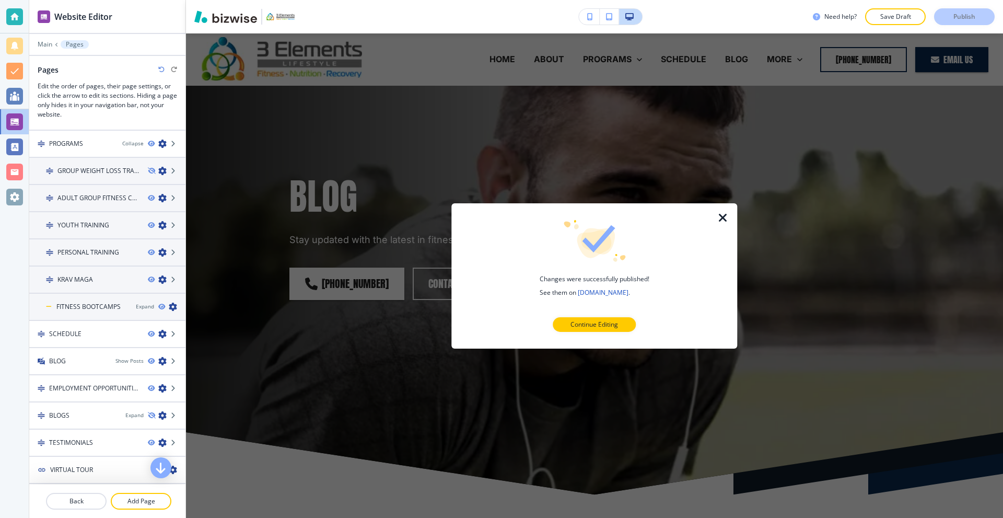
click at [722, 220] on icon "button" at bounding box center [723, 217] width 13 height 13
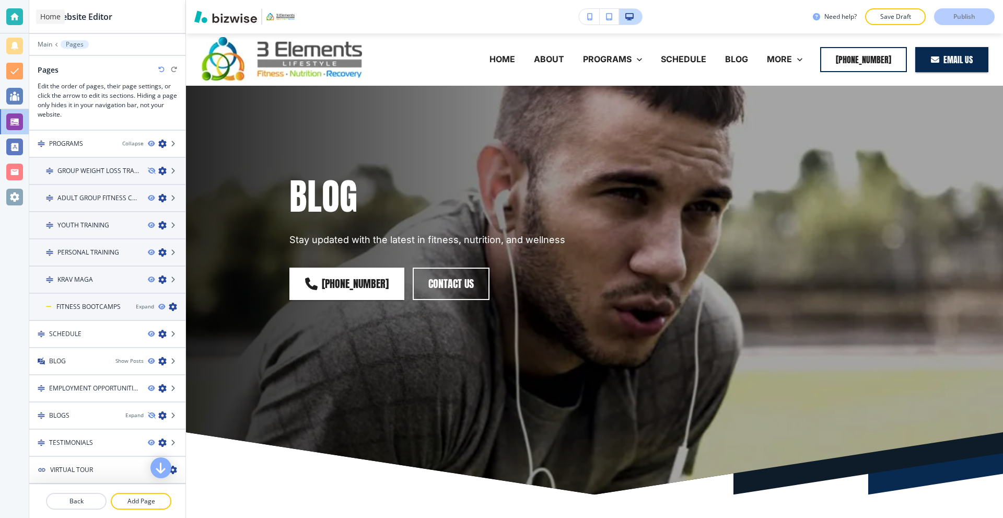
click at [14, 22] on div at bounding box center [14, 16] width 17 height 17
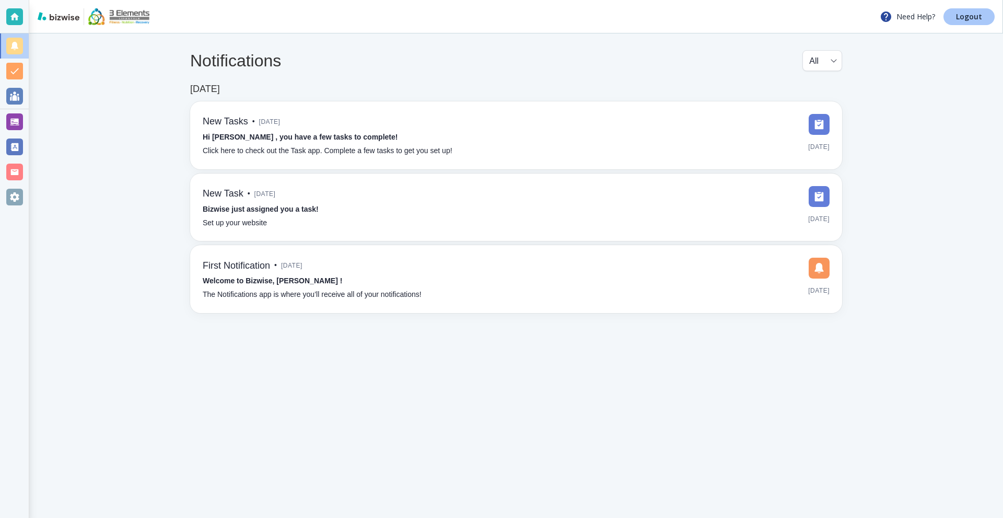
click at [984, 21] on link "Logout" at bounding box center [969, 16] width 51 height 17
